Goal: Find specific page/section: Find specific page/section

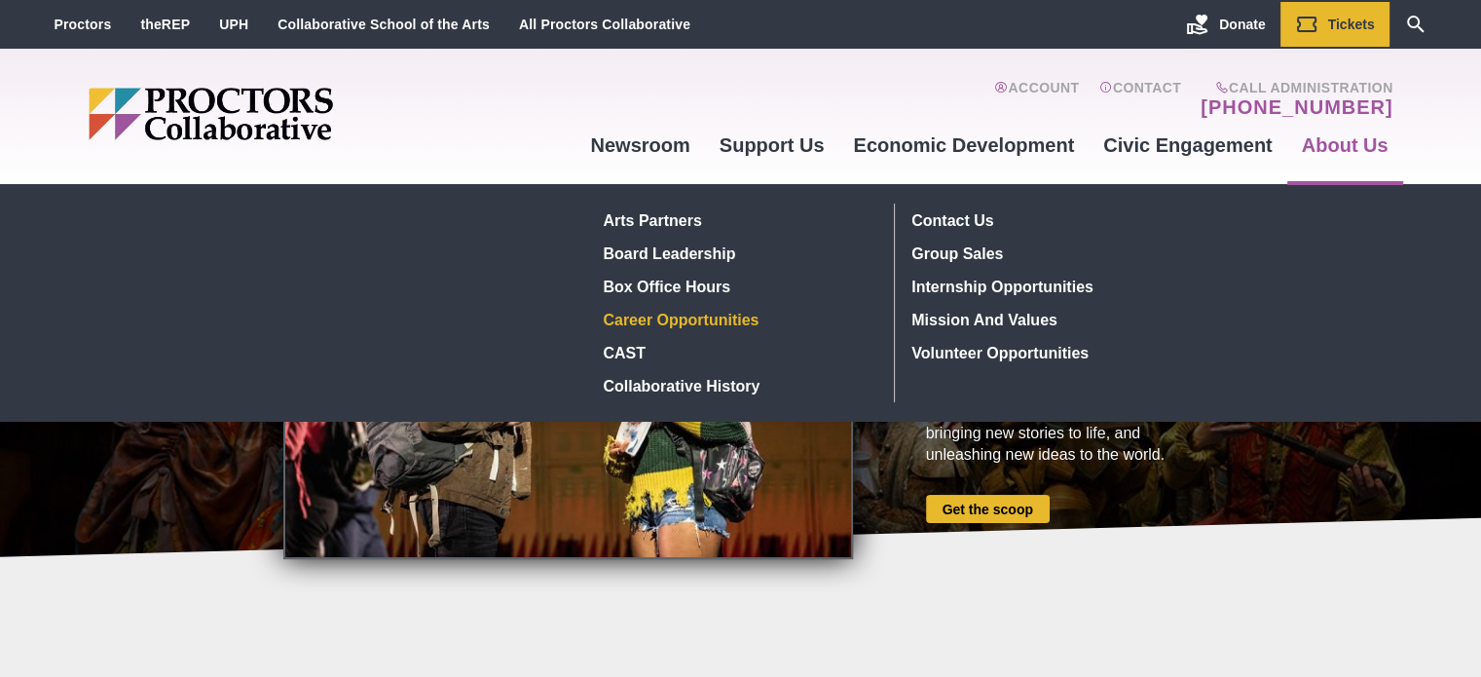
click at [684, 316] on link "Career Opportunities" at bounding box center [737, 319] width 283 height 33
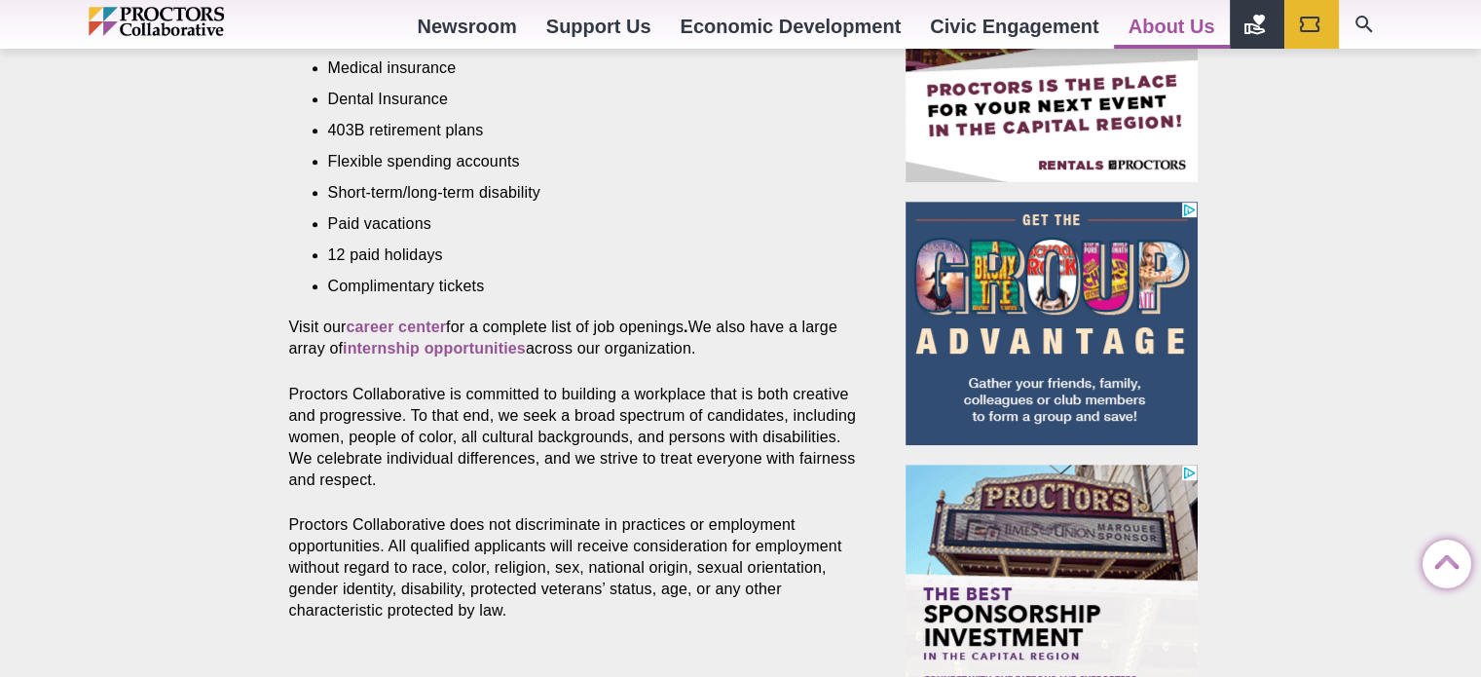
scroll to position [974, 0]
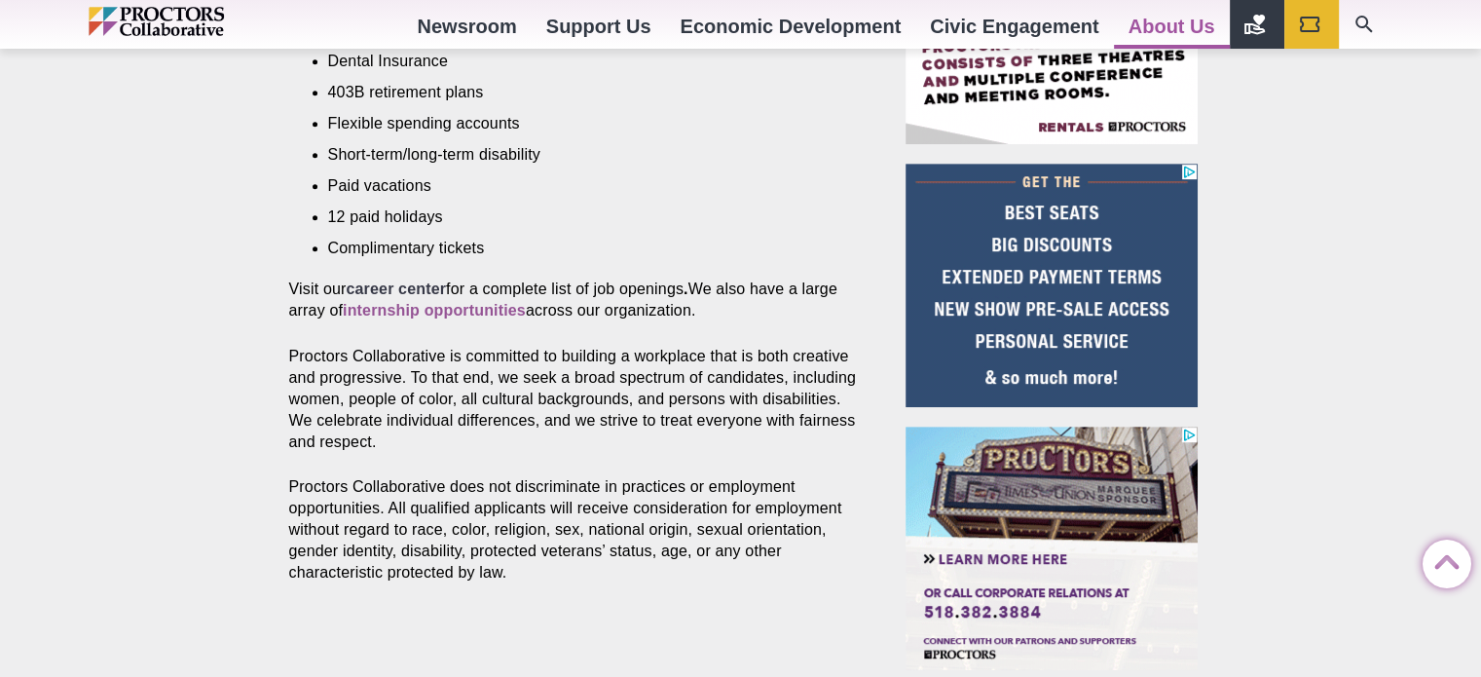
click at [432, 280] on strong "career center" at bounding box center [396, 288] width 100 height 17
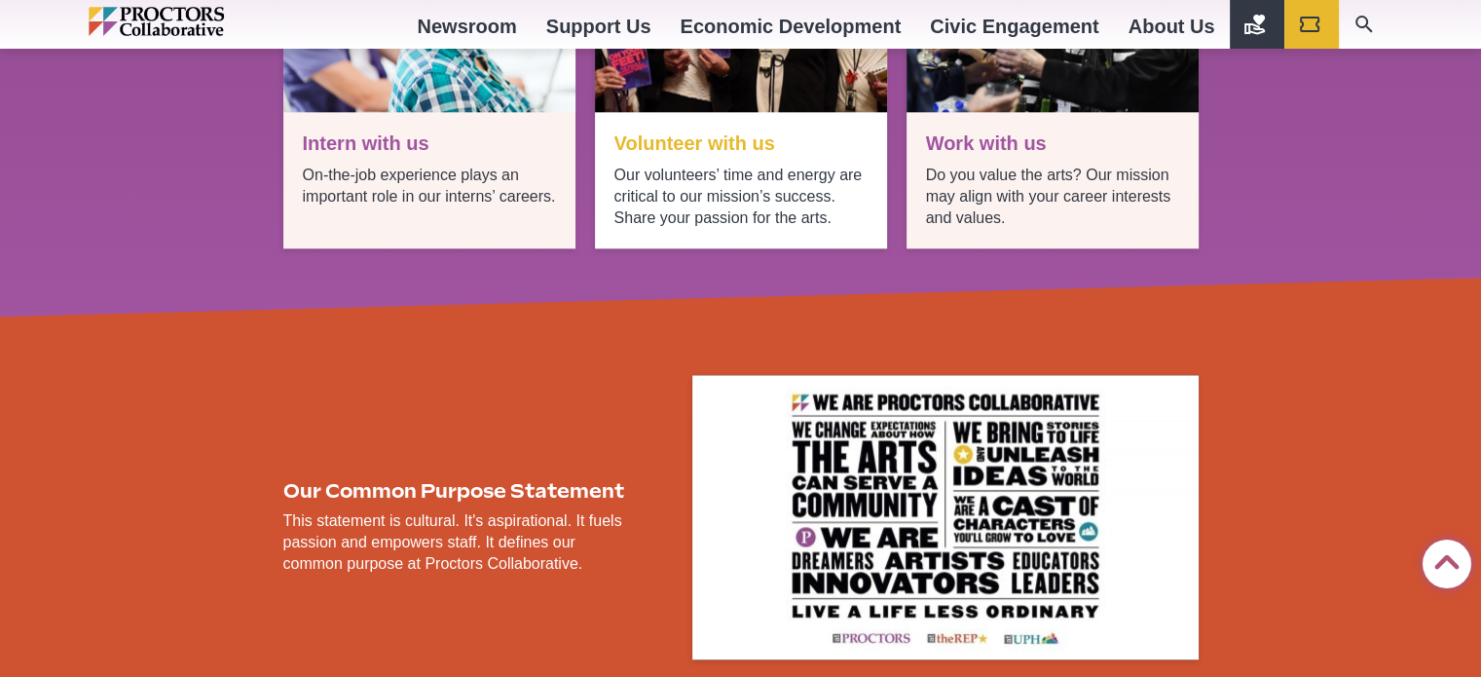
scroll to position [2963, 0]
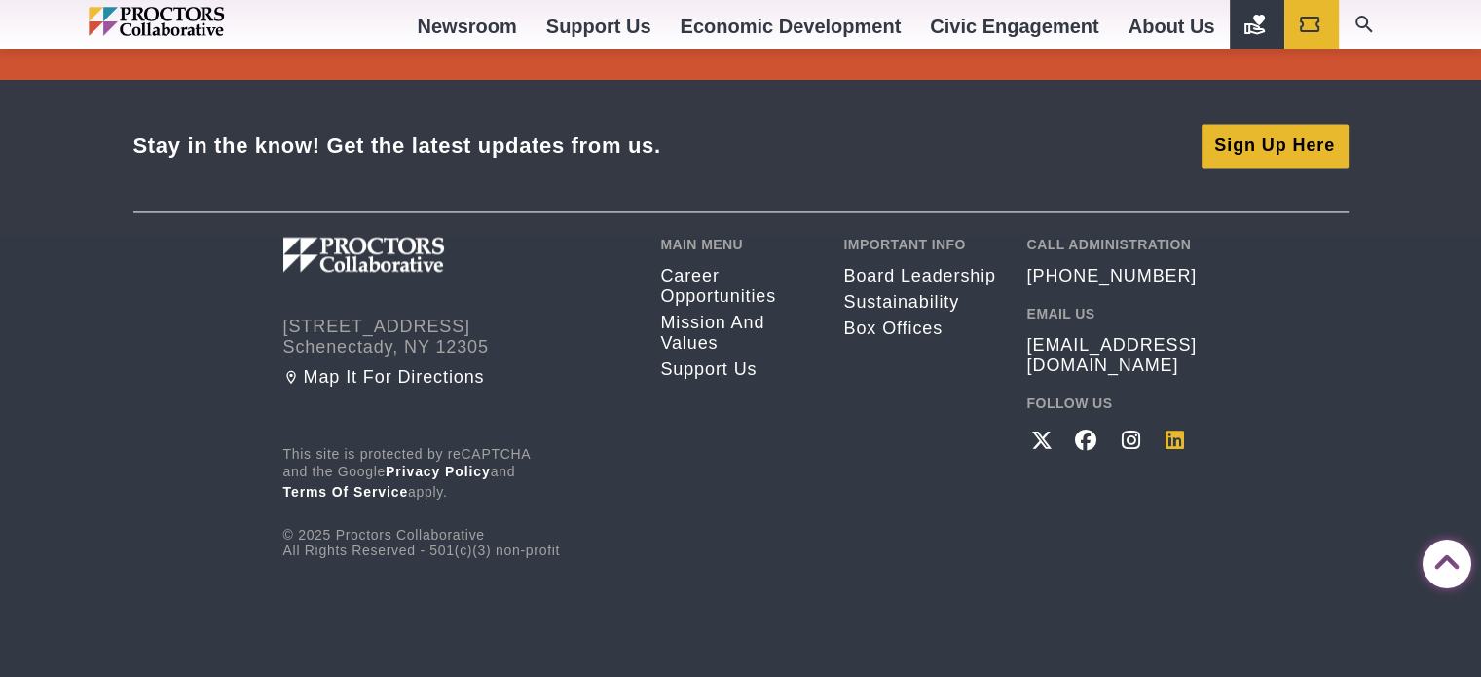
click at [1171, 429] on icon at bounding box center [1175, 439] width 27 height 21
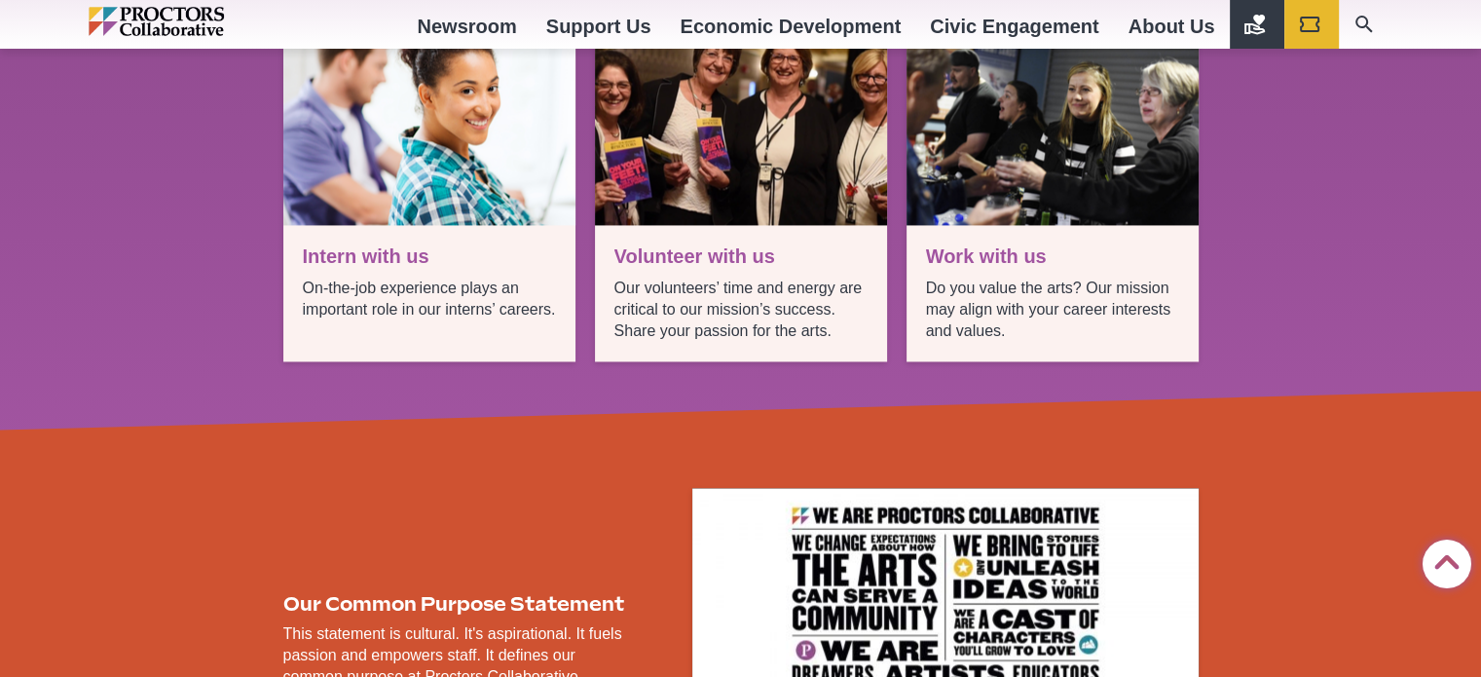
scroll to position [3768, 0]
